Goal: Check status

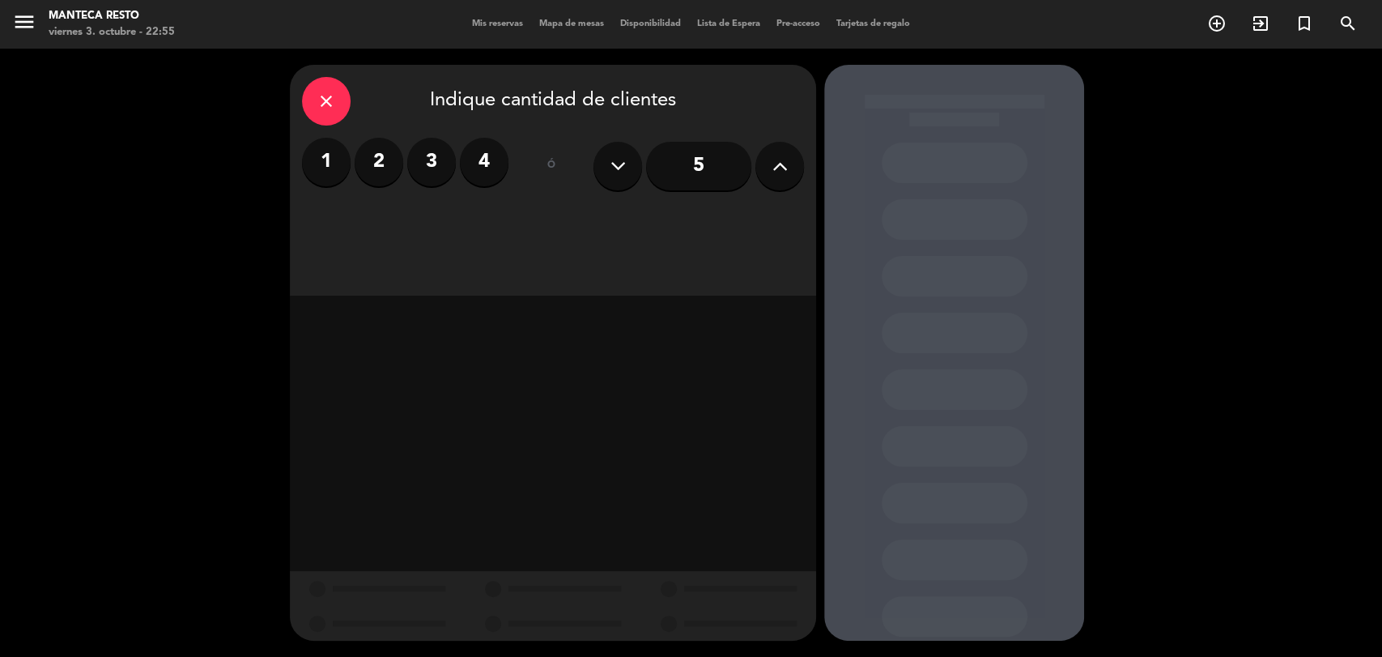
drag, startPoint x: 167, startPoint y: 223, endPoint x: 175, endPoint y: 237, distance: 16.7
click at [167, 223] on div "close Indique cantidad de clientes 1 2 3 4 ó 5" at bounding box center [691, 353] width 1382 height 608
click at [474, 23] on span "Mis reservas" at bounding box center [497, 23] width 67 height 9
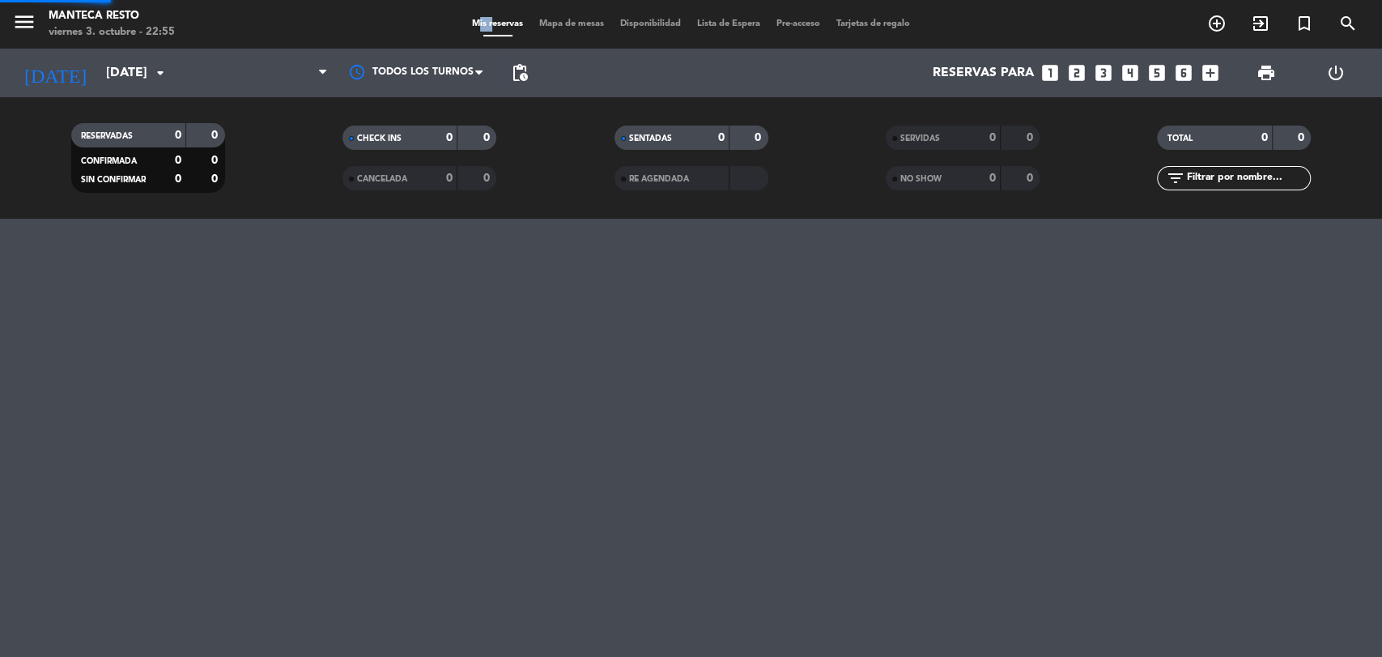
click at [474, 23] on span "Mis reservas" at bounding box center [497, 23] width 67 height 9
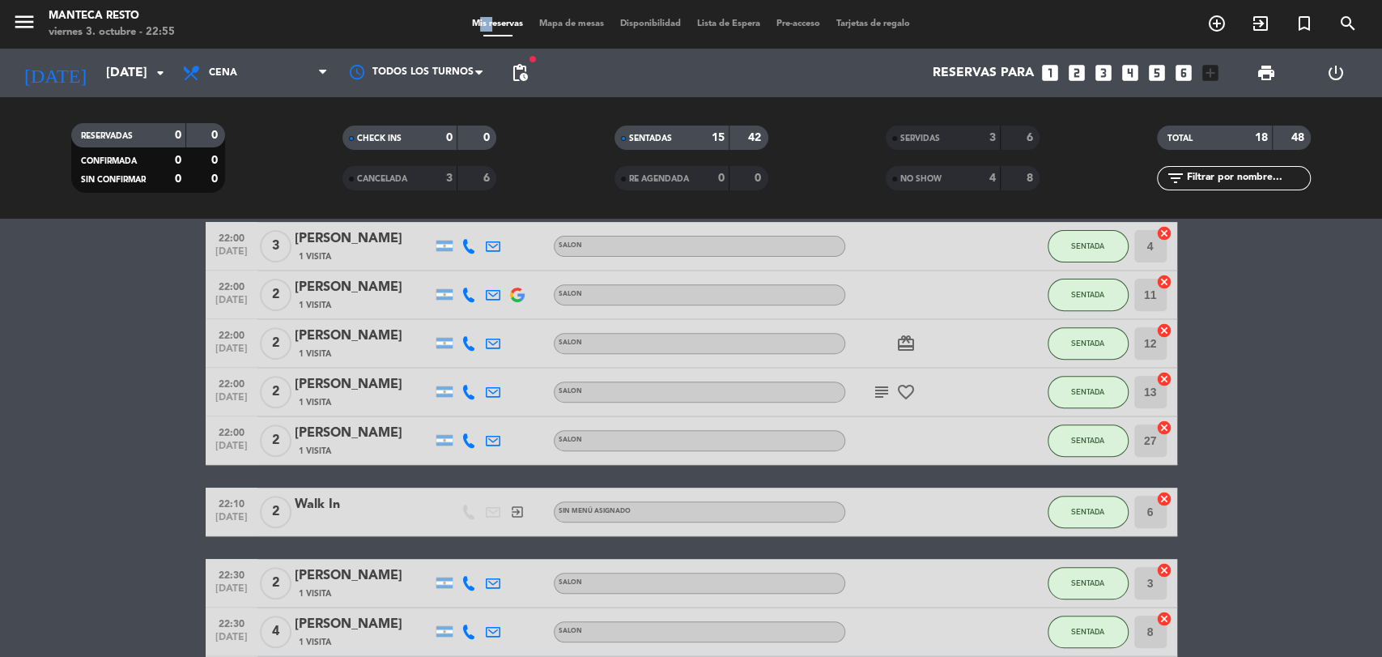
scroll to position [342, 0]
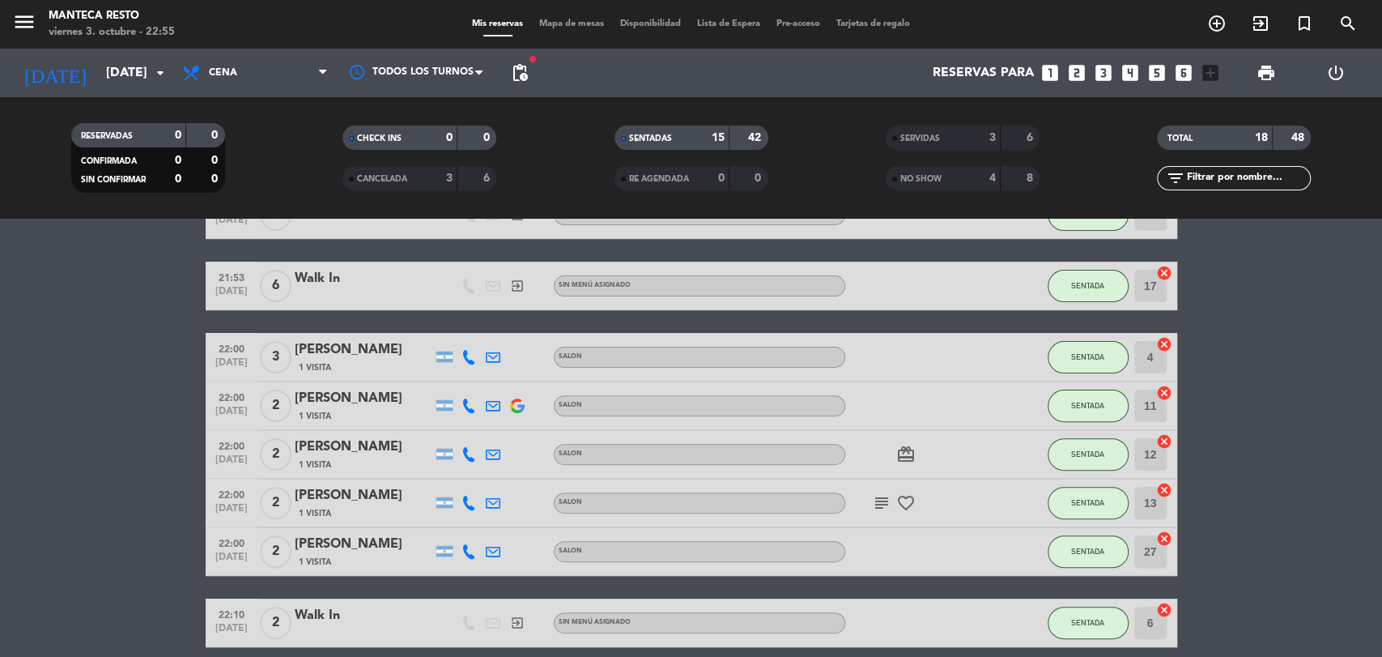
click at [901, 494] on icon "favorite_border" at bounding box center [905, 502] width 19 height 19
click at [880, 503] on icon "subject" at bounding box center [881, 502] width 19 height 19
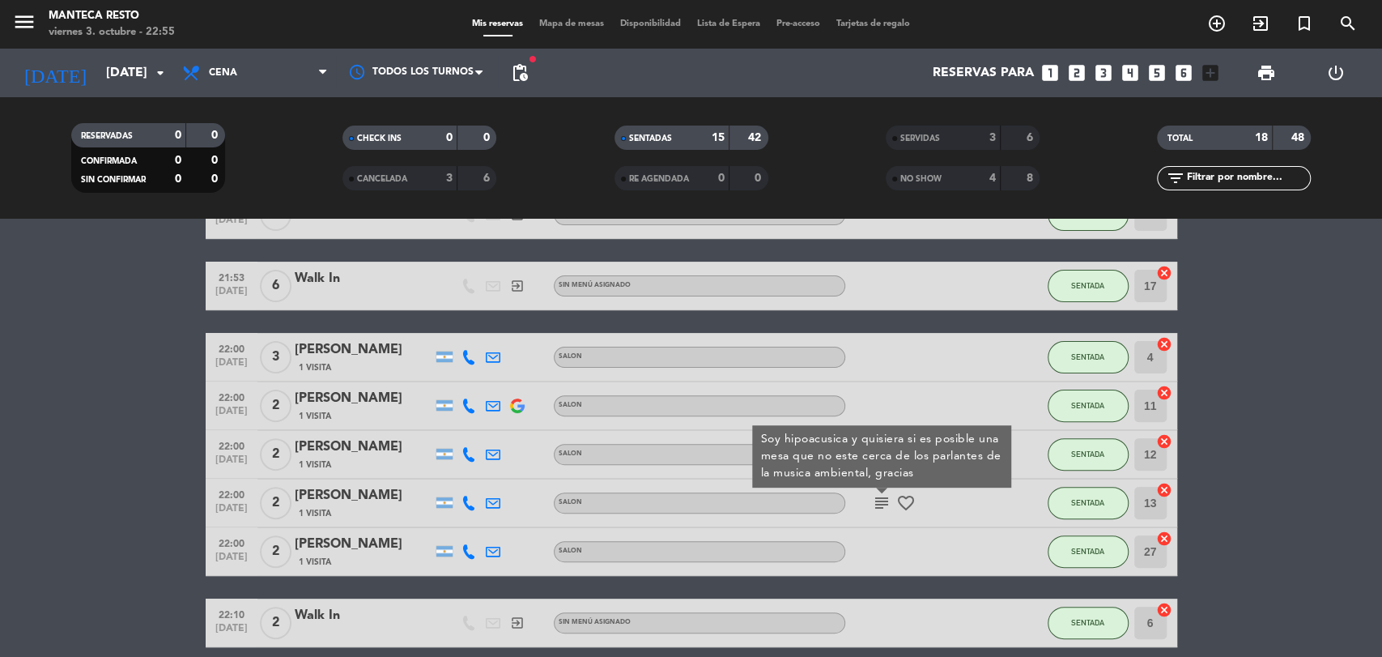
click at [1264, 552] on bookings-row "20:30 [DATE] 2 [PERSON_NAME] 1 Visita SALON SENTADA 3 cancel 20:30 [DATE] 2 [PE…" at bounding box center [691, 383] width 1382 height 865
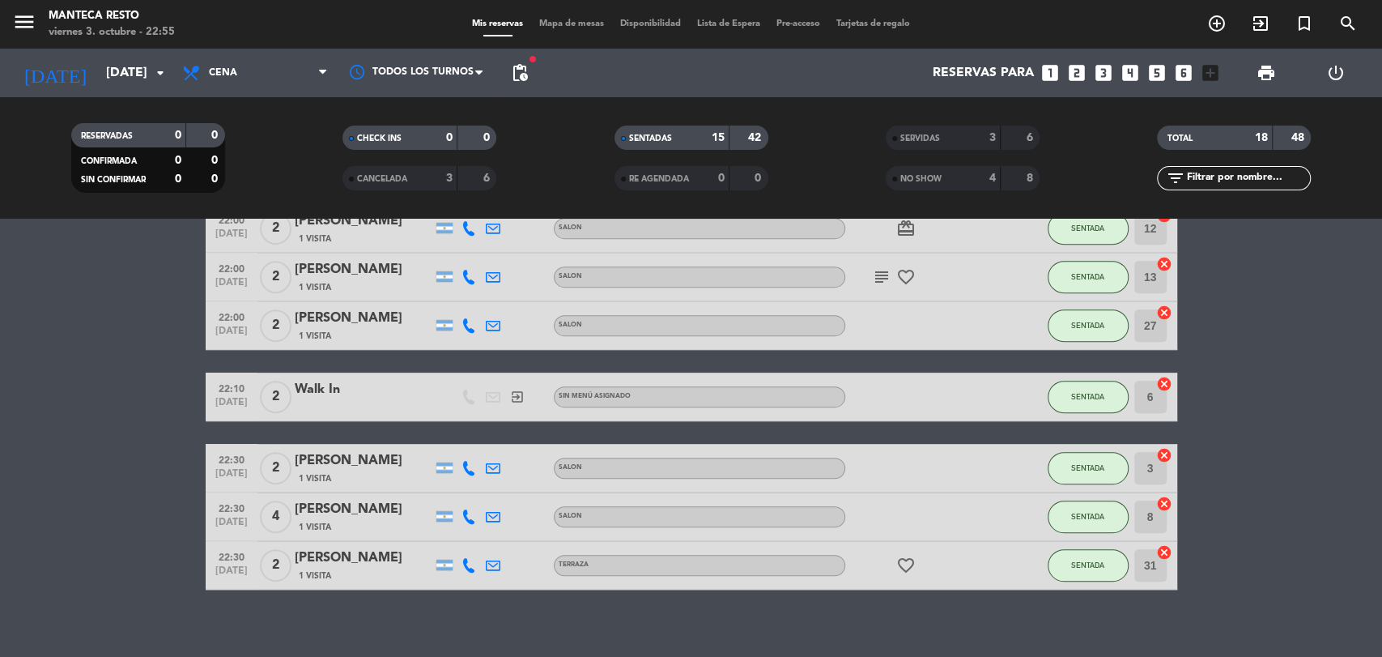
scroll to position [582, 0]
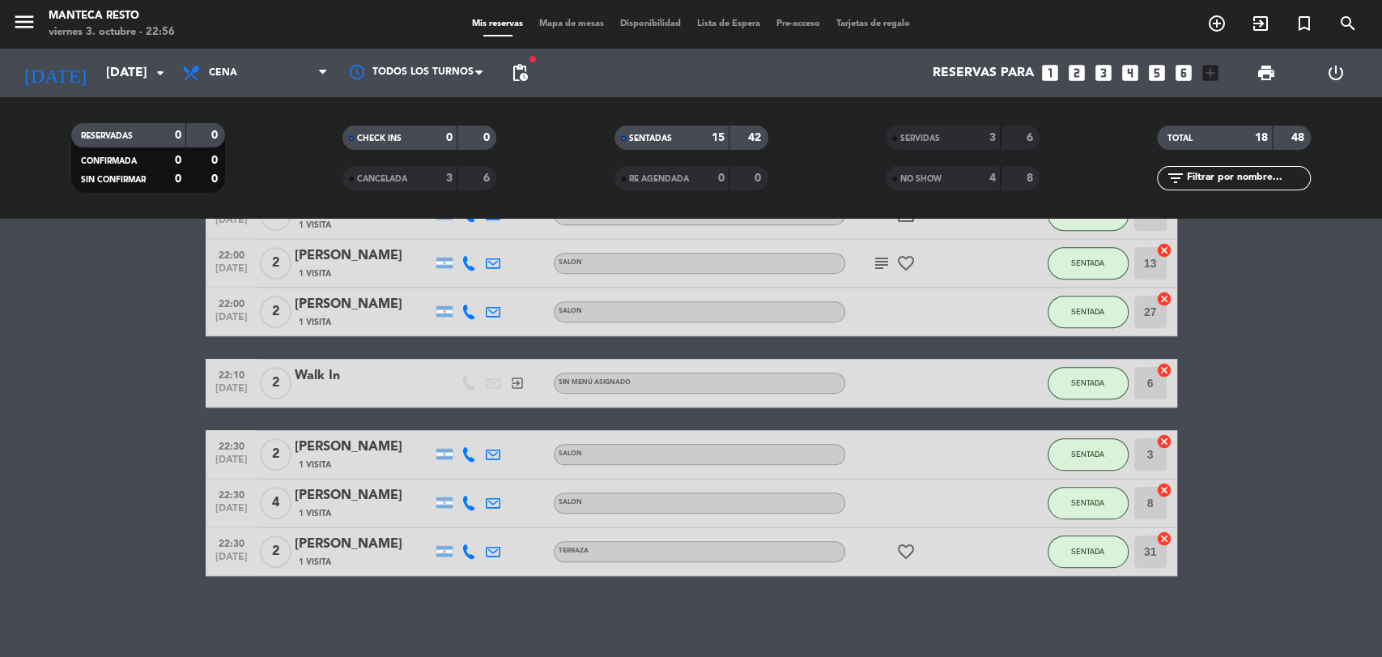
click at [901, 555] on icon "favorite_border" at bounding box center [905, 551] width 19 height 19
